Goal: Task Accomplishment & Management: Manage account settings

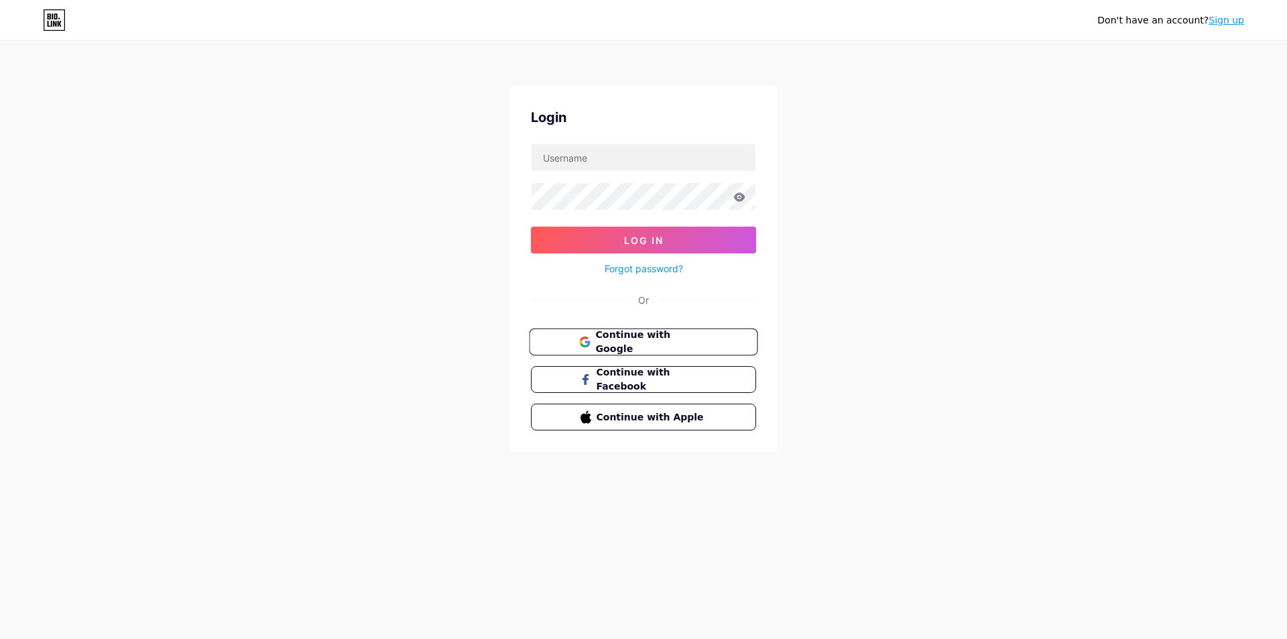
click at [620, 341] on span "Continue with Google" at bounding box center [651, 342] width 112 height 29
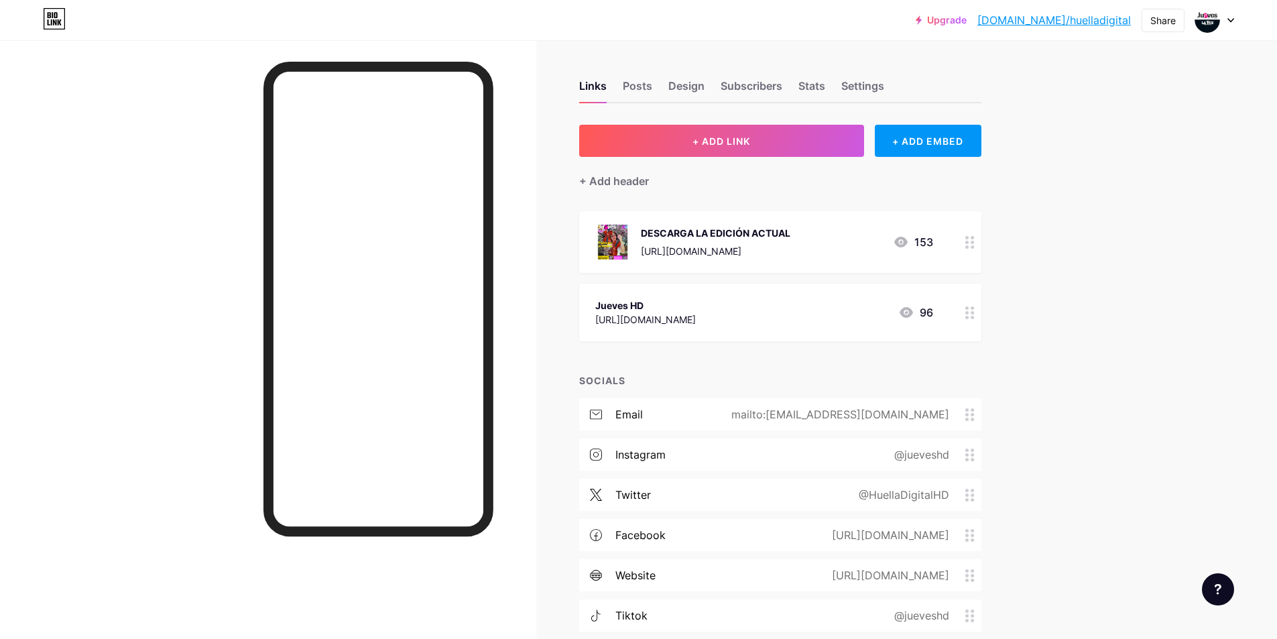
click at [791, 233] on div "DESCARGA LA EDICIÓN ACTUAL" at bounding box center [716, 233] width 150 height 14
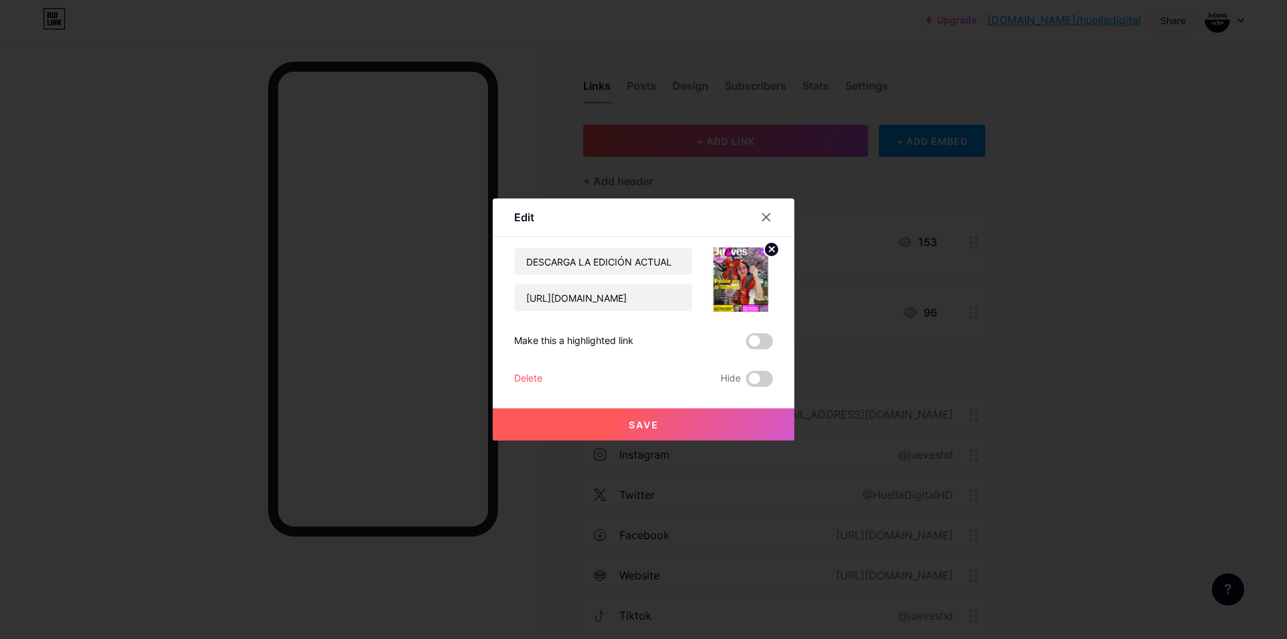
click at [773, 247] on icon at bounding box center [772, 249] width 5 height 5
click at [649, 294] on input "[URL][DOMAIN_NAME]" at bounding box center [603, 297] width 177 height 27
click at [619, 294] on input "[URL][DOMAIN_NAME]" at bounding box center [603, 297] width 177 height 27
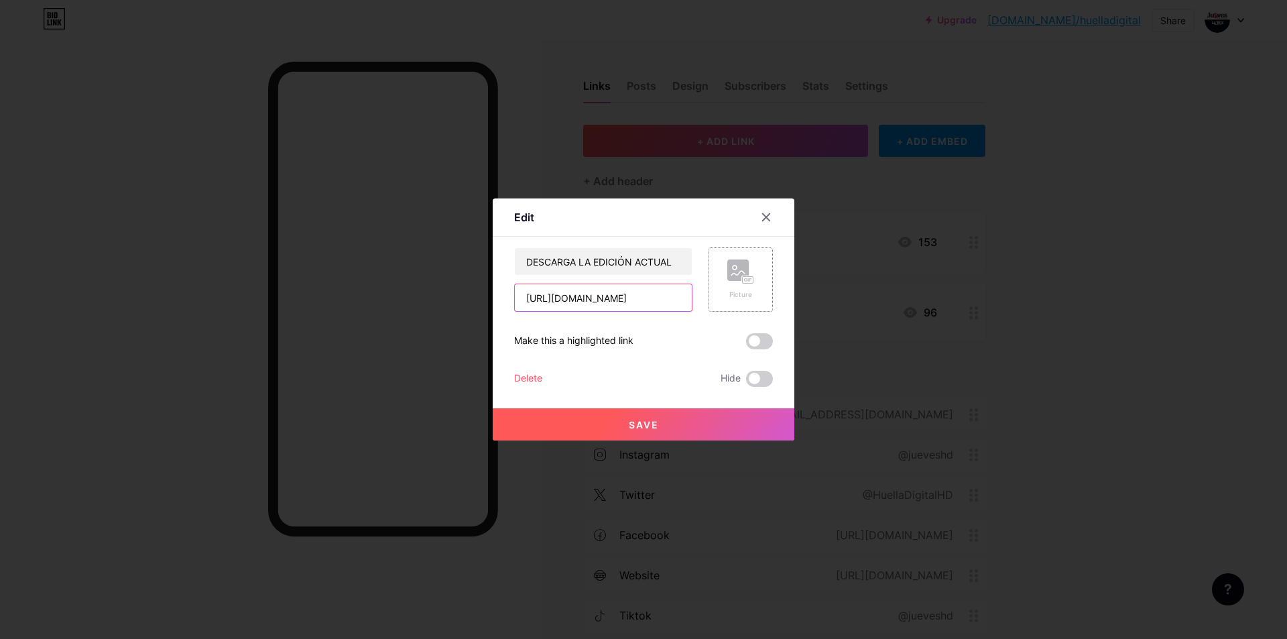
click at [619, 294] on input "[URL][DOMAIN_NAME]" at bounding box center [603, 297] width 177 height 27
paste input "[URL][DOMAIN_NAME]"
type input "[URL][DOMAIN_NAME]"
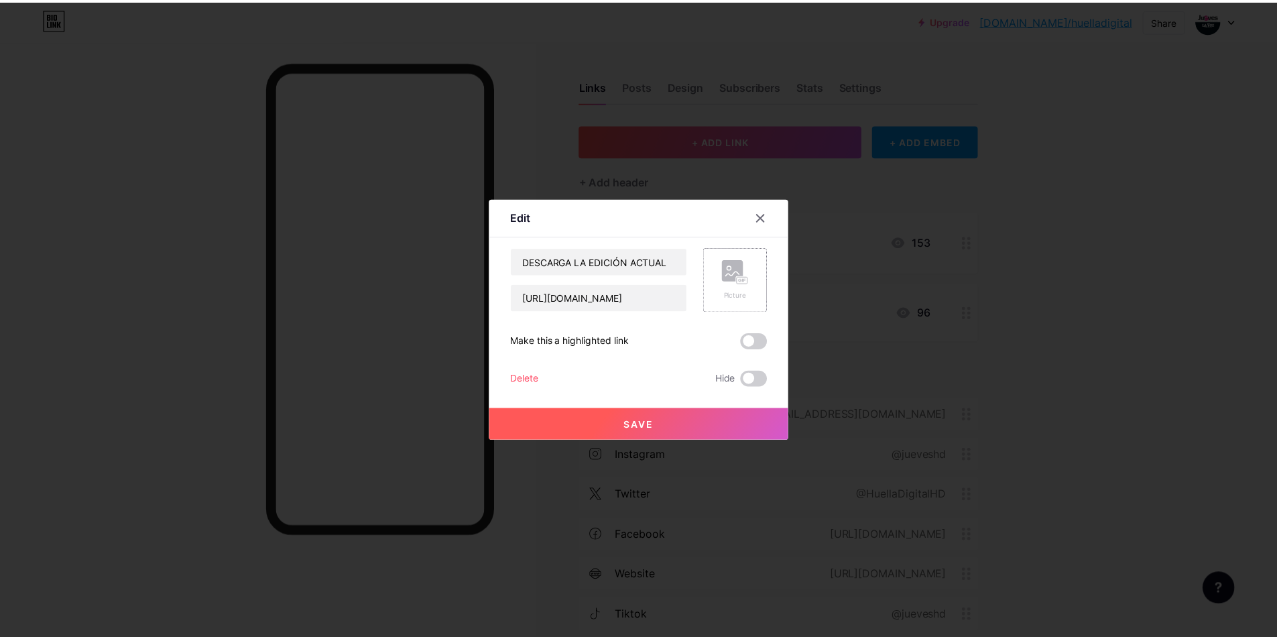
scroll to position [0, 0]
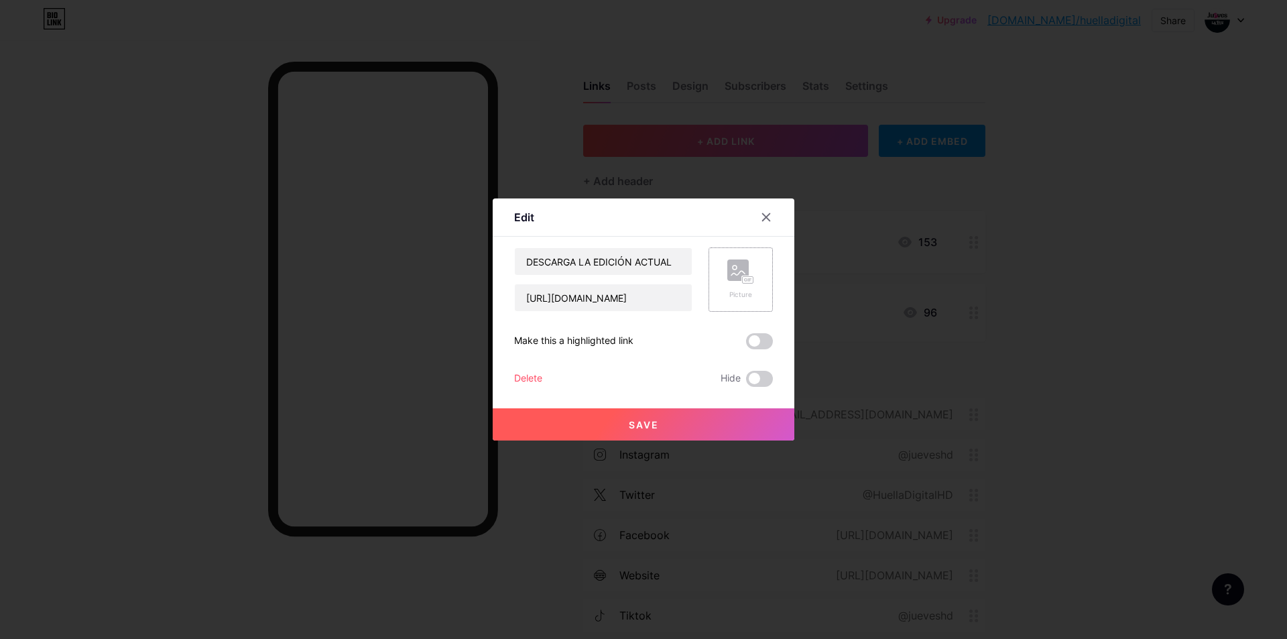
click at [725, 306] on div "Picture" at bounding box center [741, 279] width 64 height 64
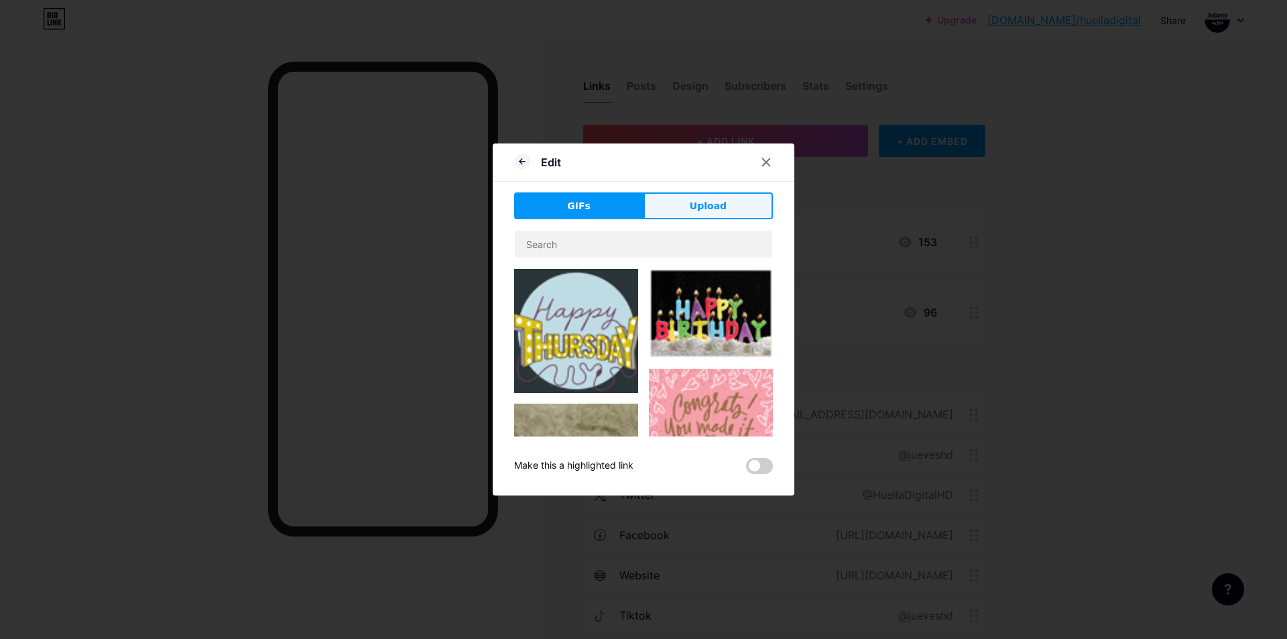
click at [732, 207] on button "Upload" at bounding box center [708, 205] width 129 height 27
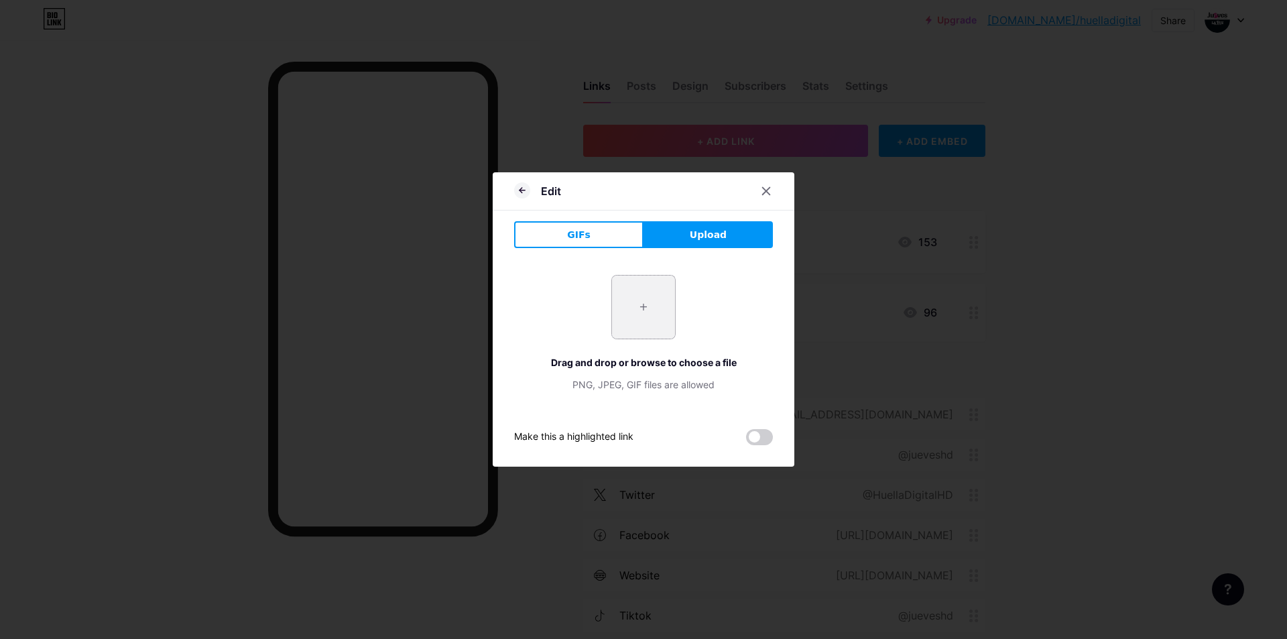
click at [668, 301] on input "file" at bounding box center [643, 307] width 63 height 63
type input "C:\fakepath\C091025_Página_01.jpg"
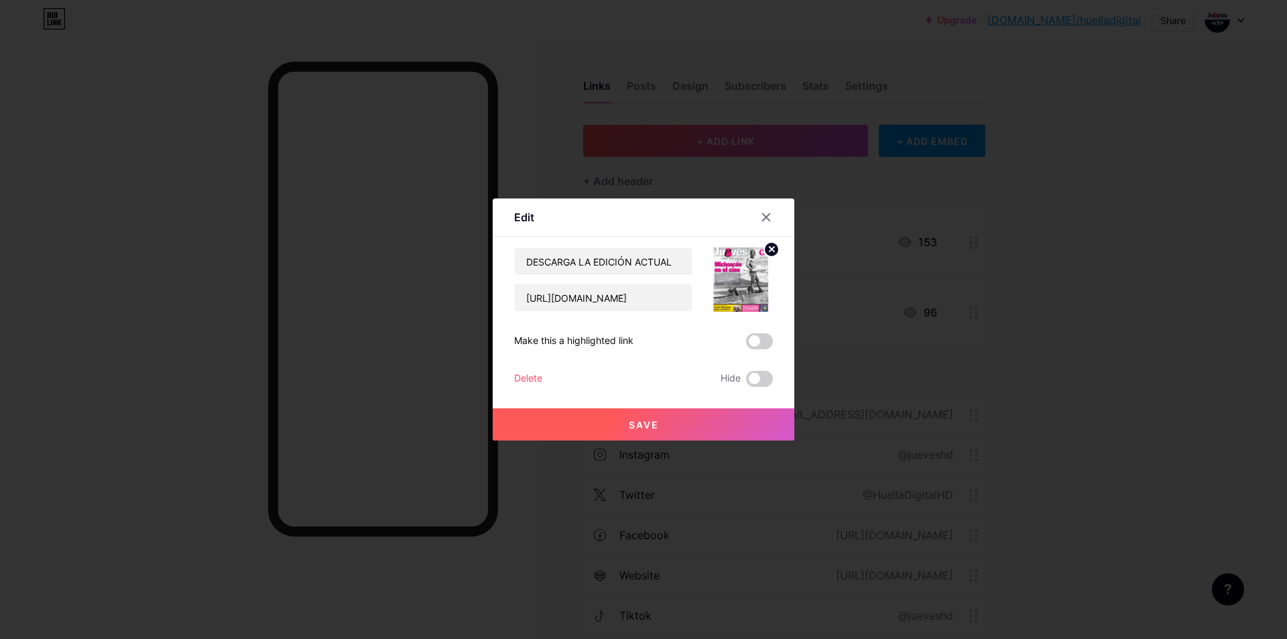
click at [686, 429] on button "Save" at bounding box center [644, 424] width 302 height 32
